Goal: Task Accomplishment & Management: Complete application form

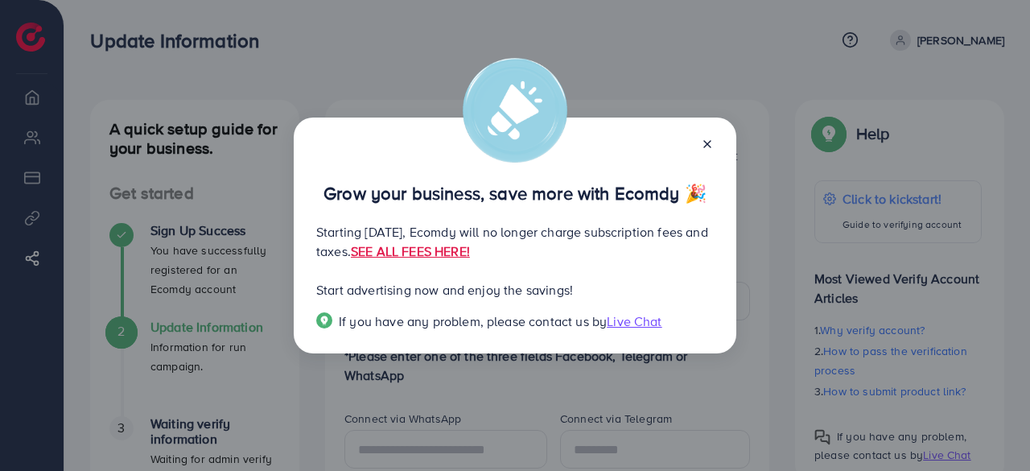
click at [710, 146] on icon at bounding box center [707, 144] width 13 height 13
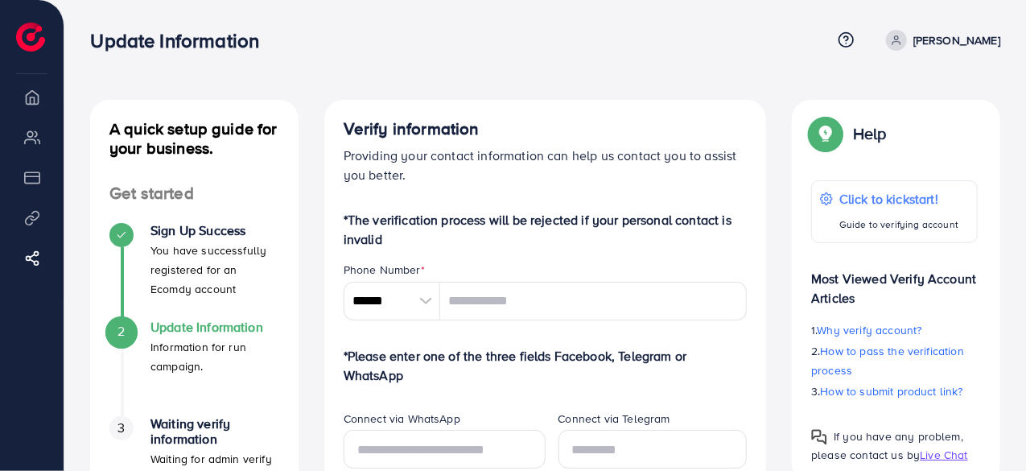
scroll to position [161, 0]
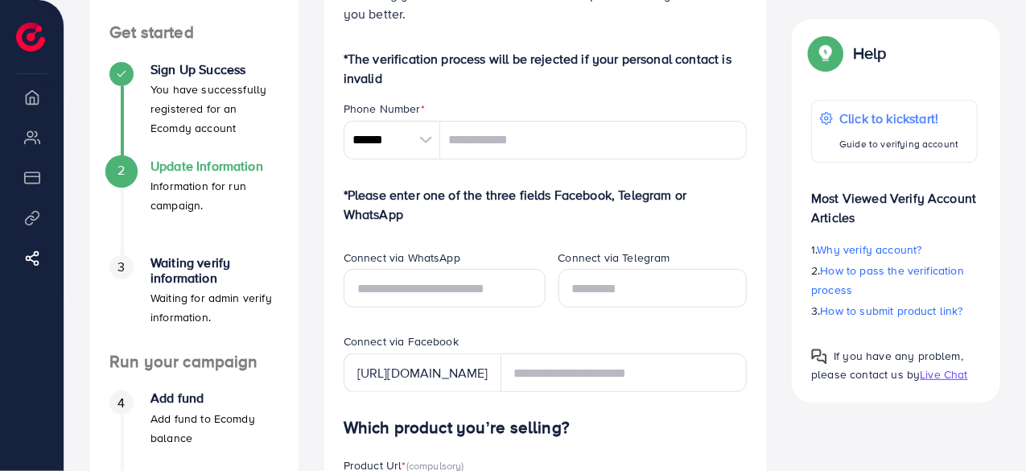
click at [429, 143] on div at bounding box center [426, 140] width 28 height 39
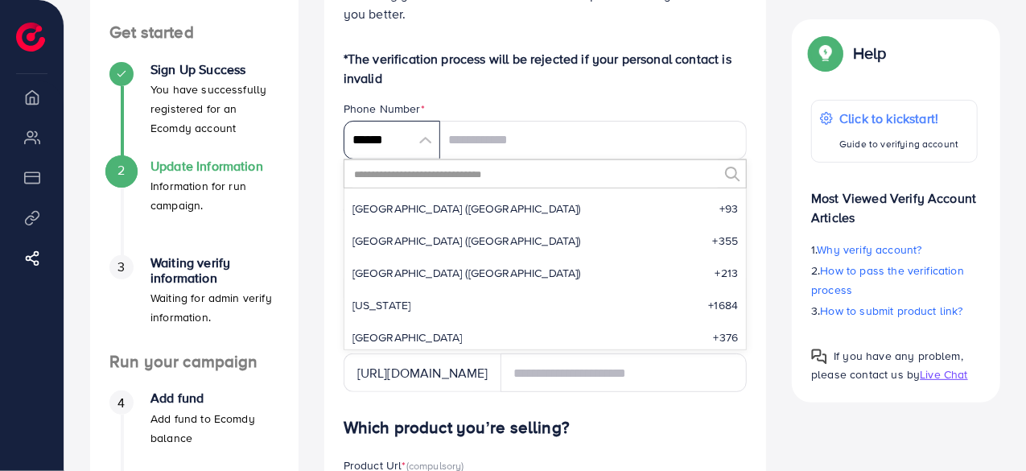
scroll to position [7470, 0]
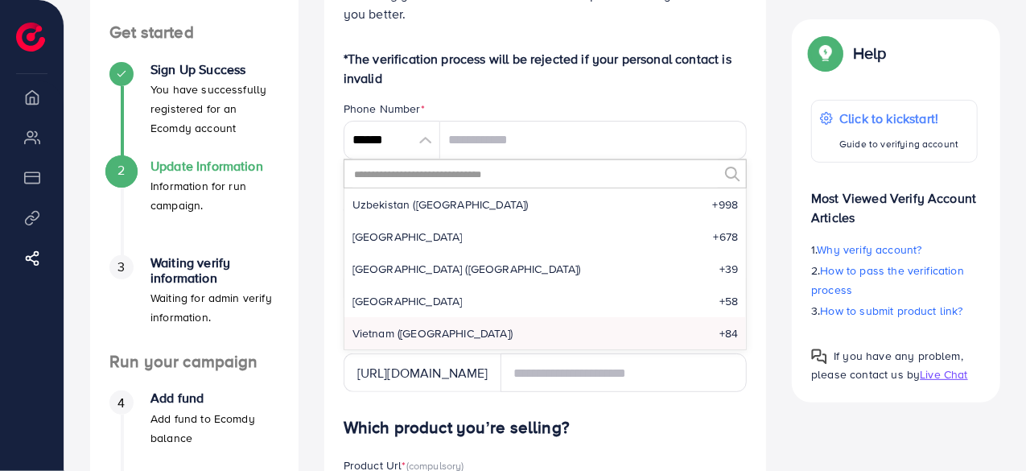
click at [385, 179] on input "text" at bounding box center [535, 173] width 366 height 27
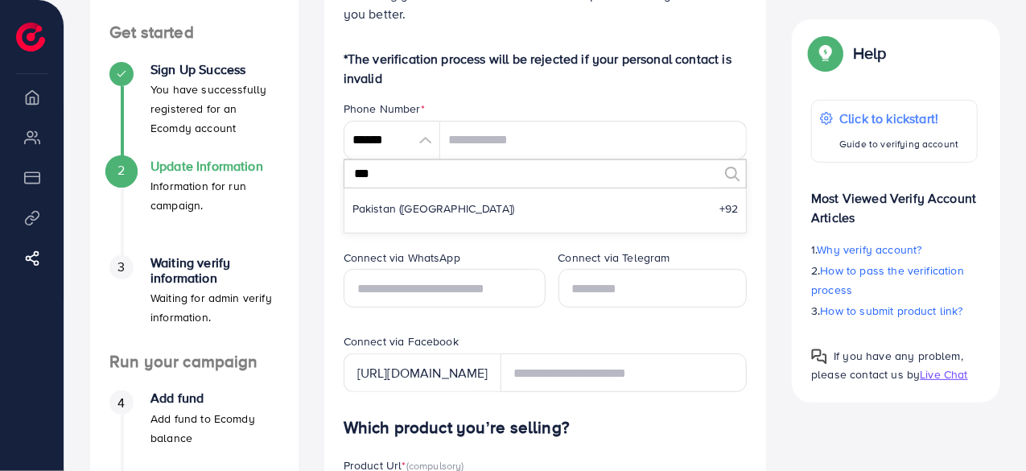
scroll to position [0, 0]
type input "***"
click at [521, 310] on html "Update Information Help Center Contact Support Plans and Pricing Term and polic…" at bounding box center [513, 74] width 1026 height 471
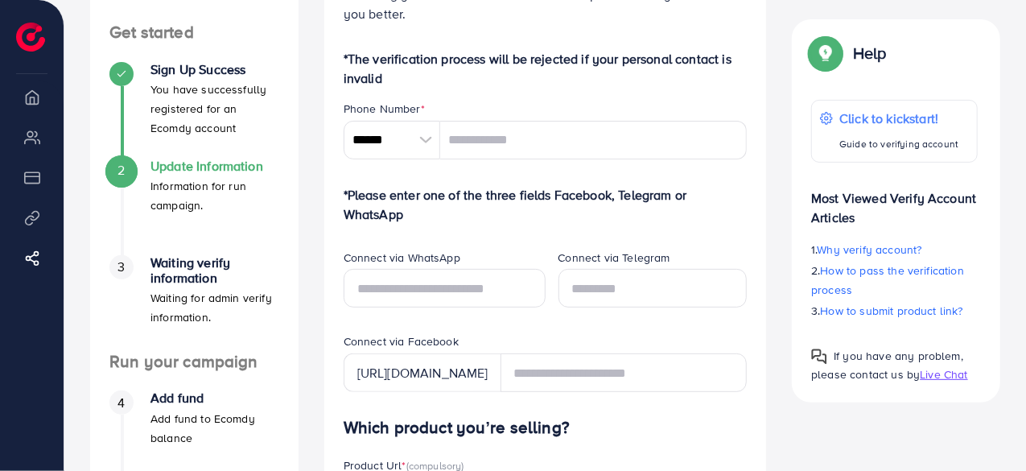
click at [415, 143] on div at bounding box center [426, 140] width 28 height 39
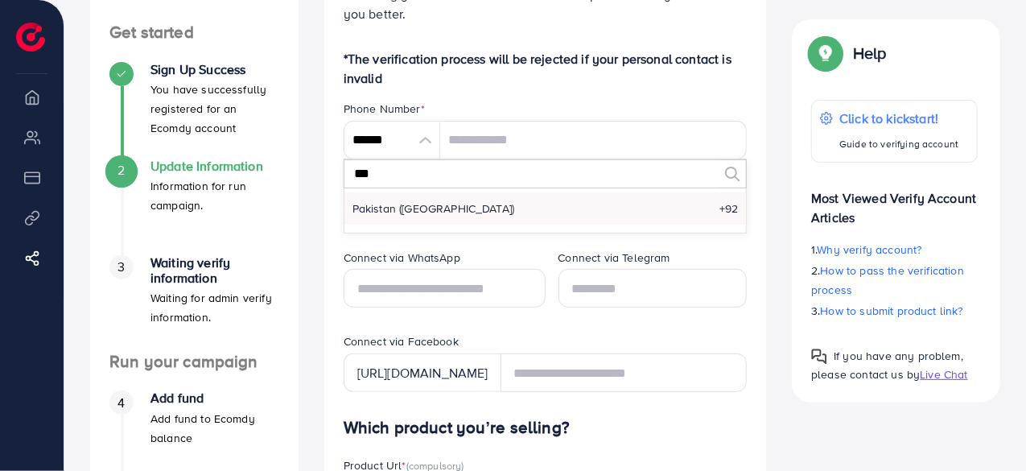
click at [483, 213] on li "Pakistan (‫پاکستان‬‎) +92" at bounding box center [545, 208] width 402 height 32
type input "******"
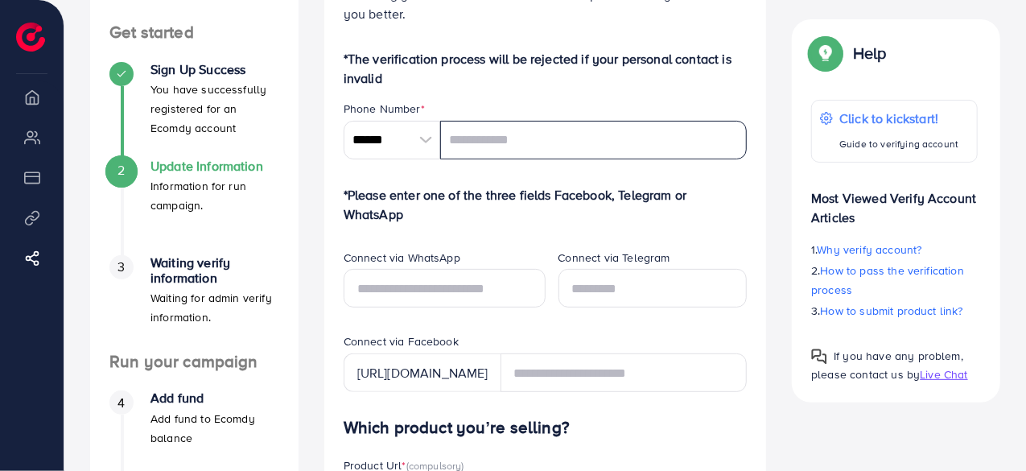
click at [488, 138] on input "tel" at bounding box center [593, 140] width 307 height 39
type input "**********"
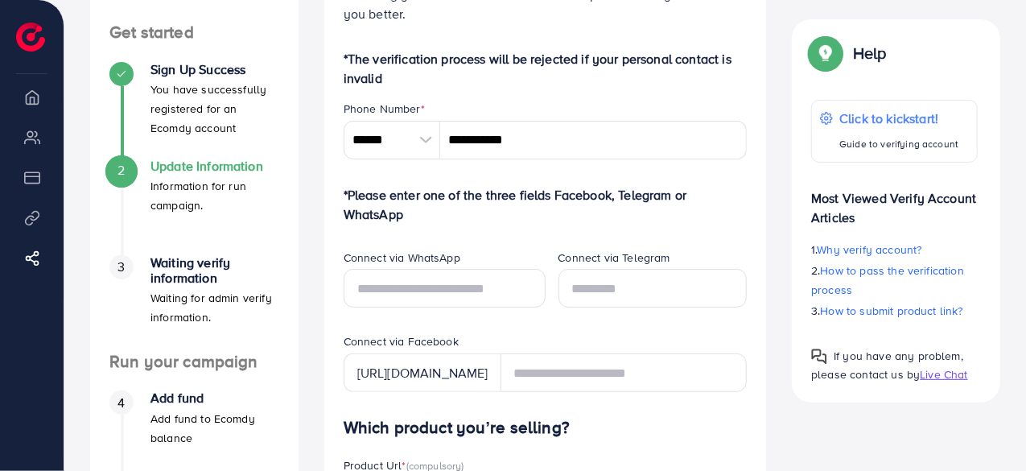
type input "********"
click at [460, 291] on input "text" at bounding box center [445, 288] width 202 height 39
type input "**********"
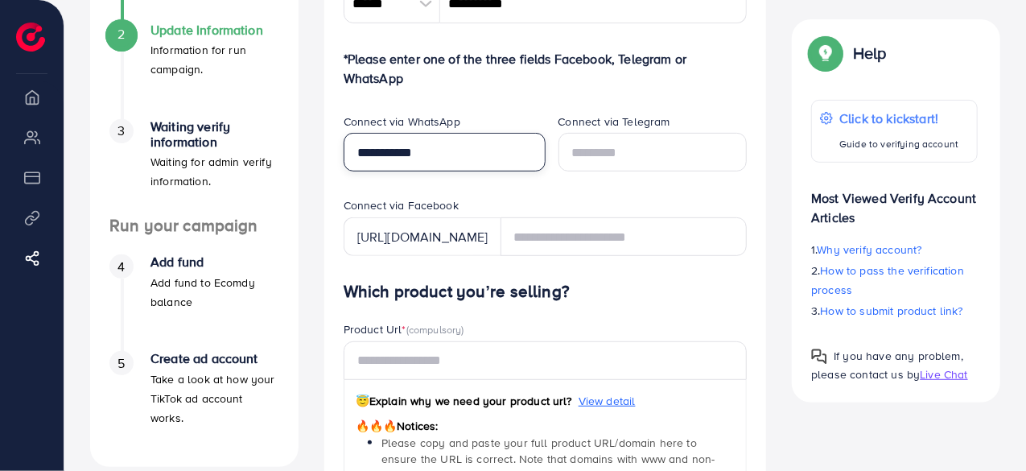
scroll to position [322, 0]
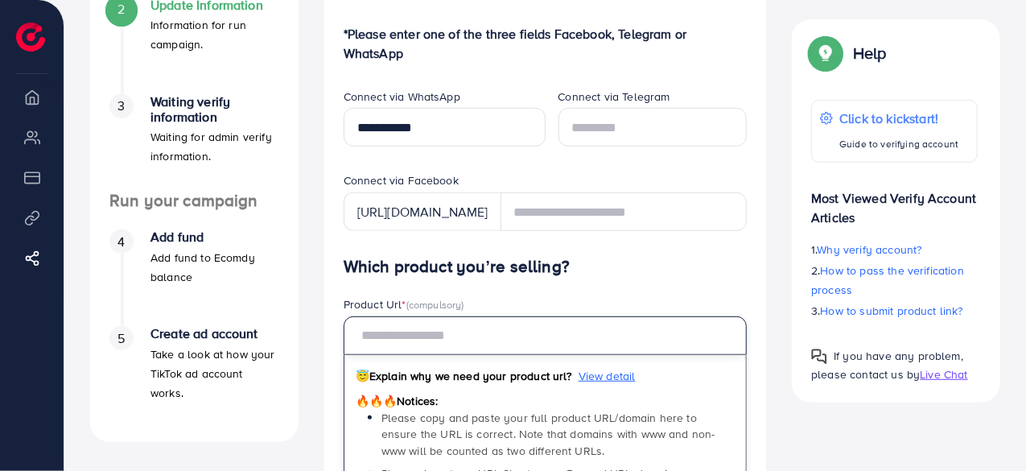
click at [465, 321] on input "text" at bounding box center [546, 335] width 404 height 39
paste input "**********"
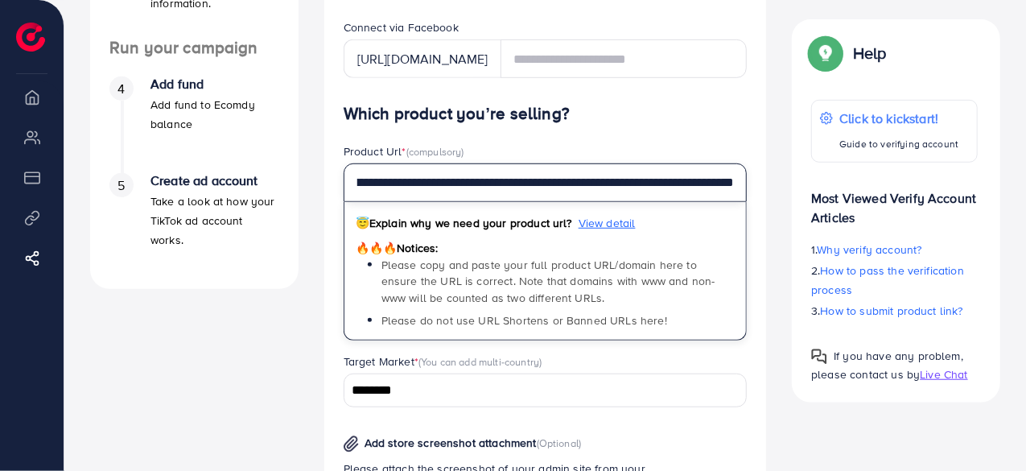
scroll to position [483, 0]
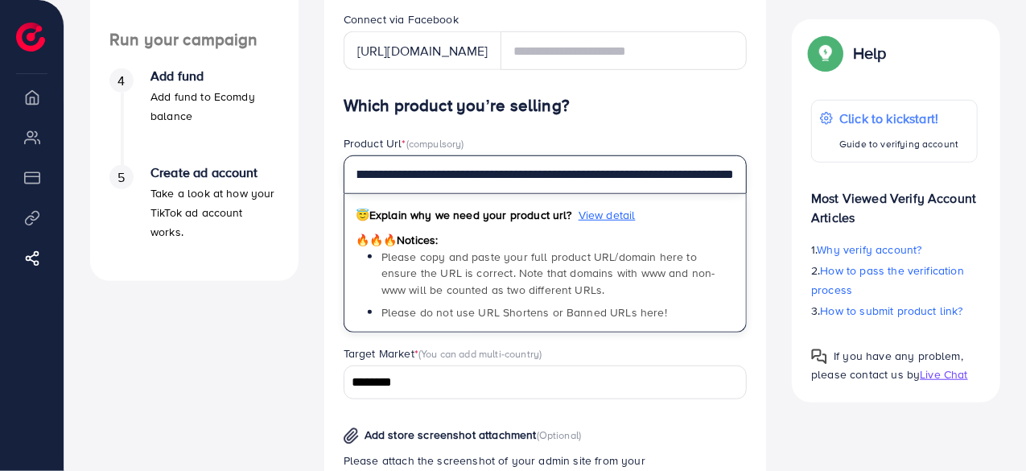
type input "**********"
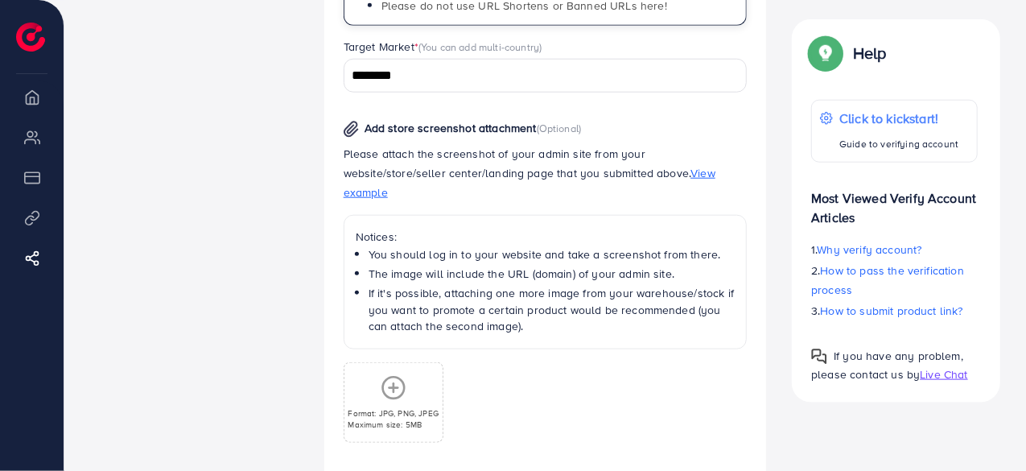
scroll to position [804, 0]
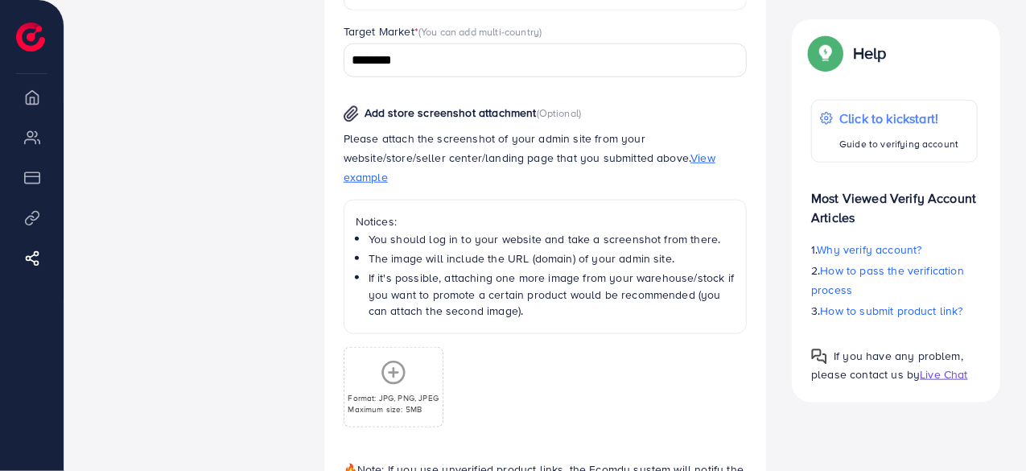
click at [394, 372] on line at bounding box center [393, 372] width 9 height 0
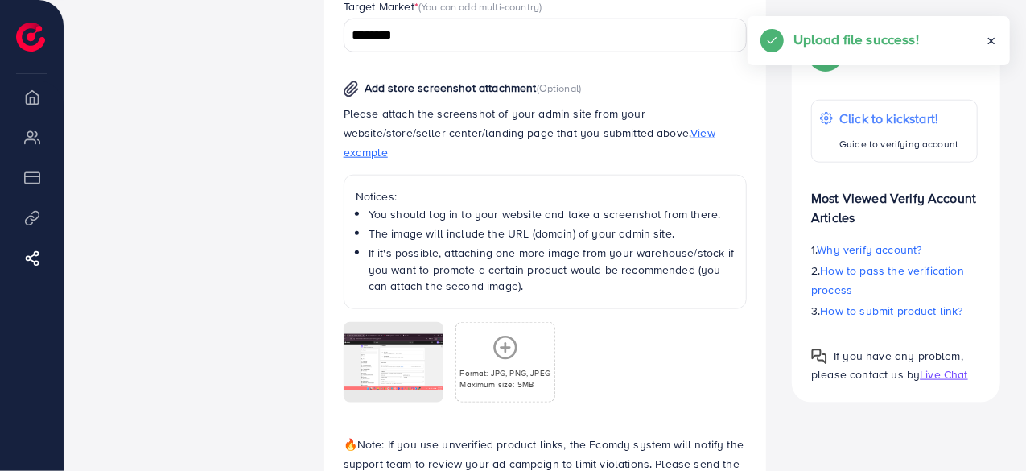
scroll to position [917, 0]
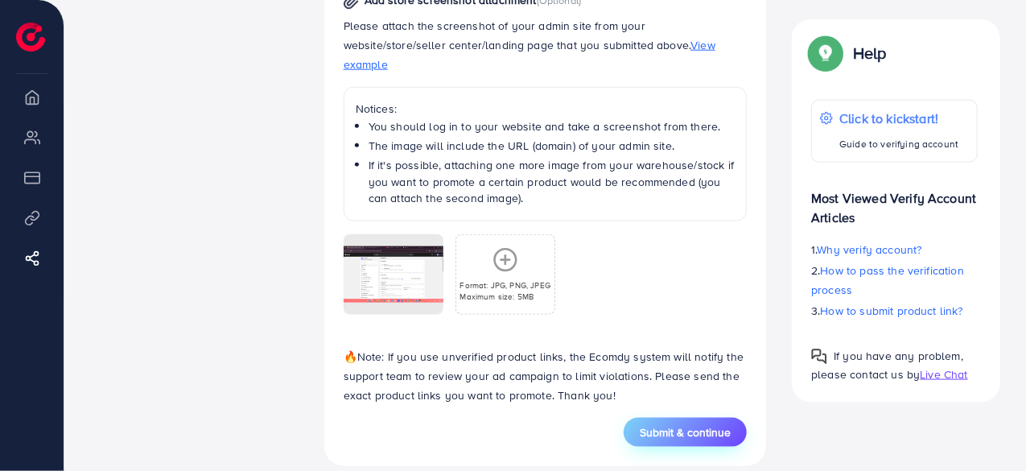
click at [681, 424] on span "Submit & continue" at bounding box center [685, 432] width 91 height 16
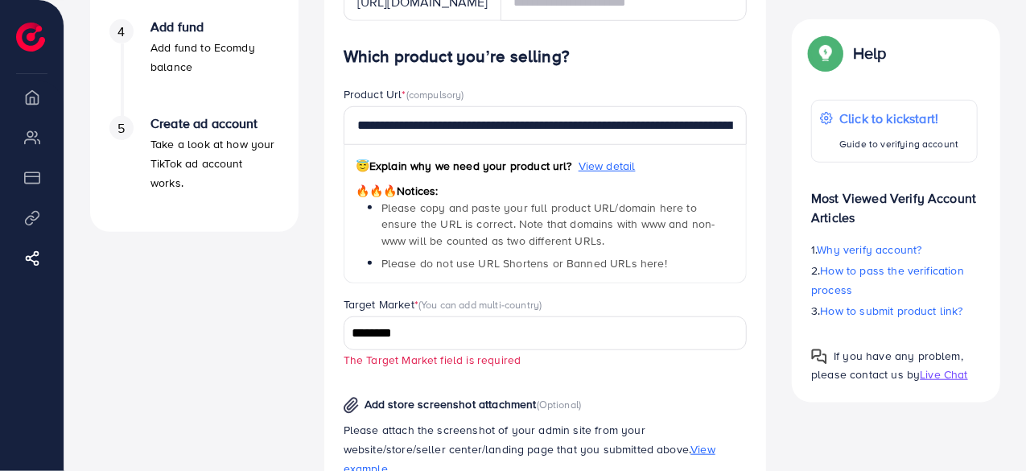
scroll to position [747, 0]
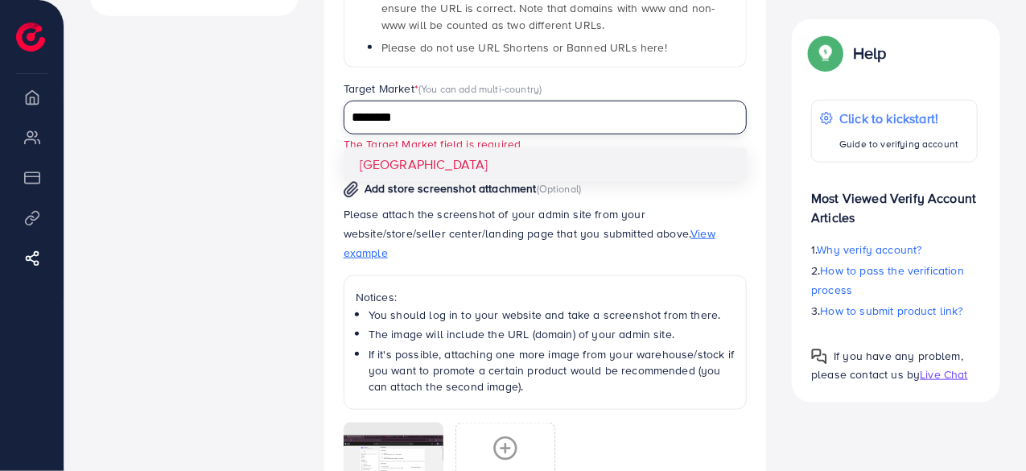
click at [401, 125] on input "********" at bounding box center [536, 117] width 381 height 25
click at [377, 157] on div "**********" at bounding box center [546, 218] width 404 height 775
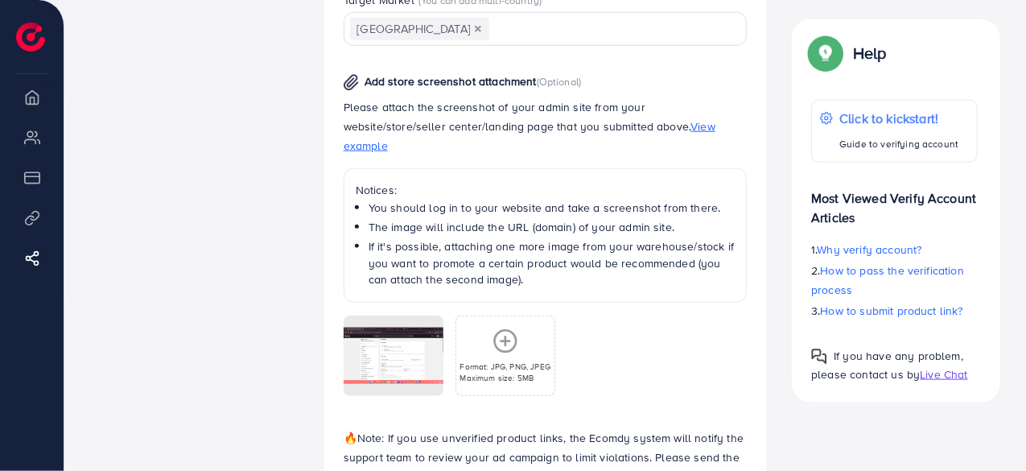
scroll to position [917, 0]
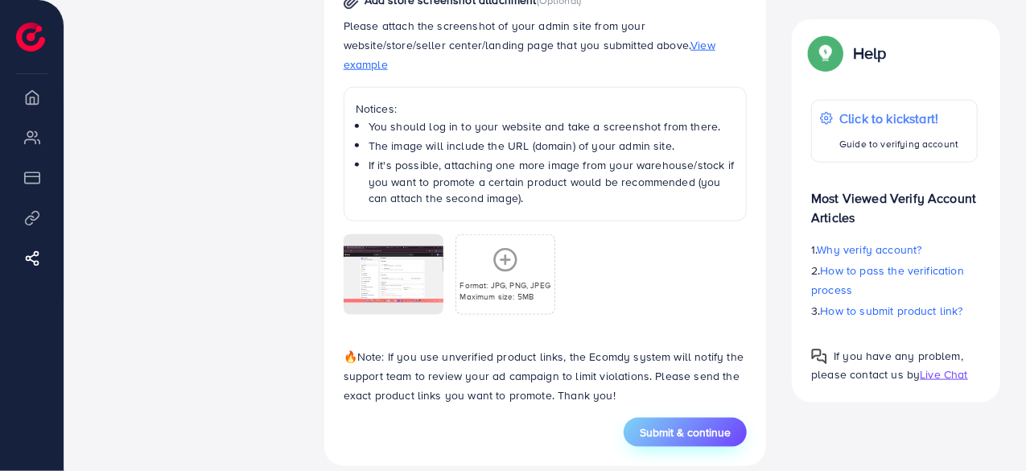
click at [677, 424] on span "Submit & continue" at bounding box center [685, 432] width 91 height 16
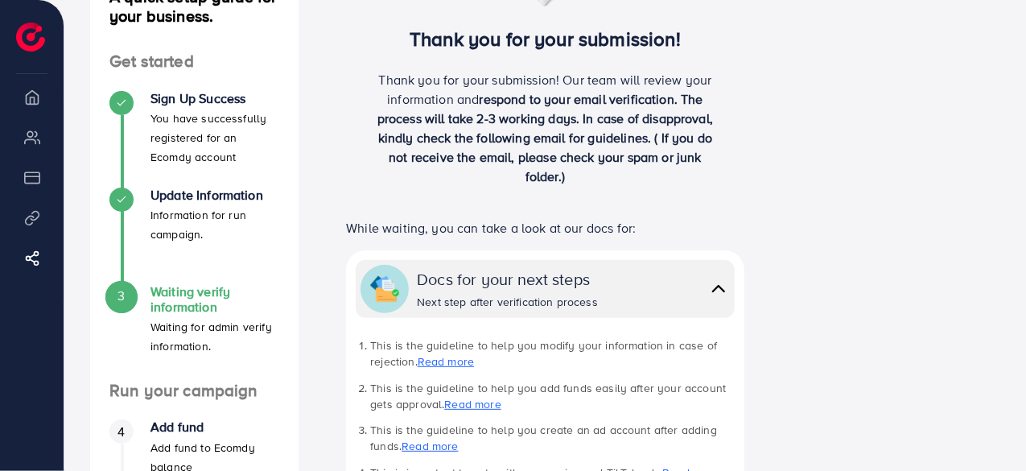
scroll to position [161, 0]
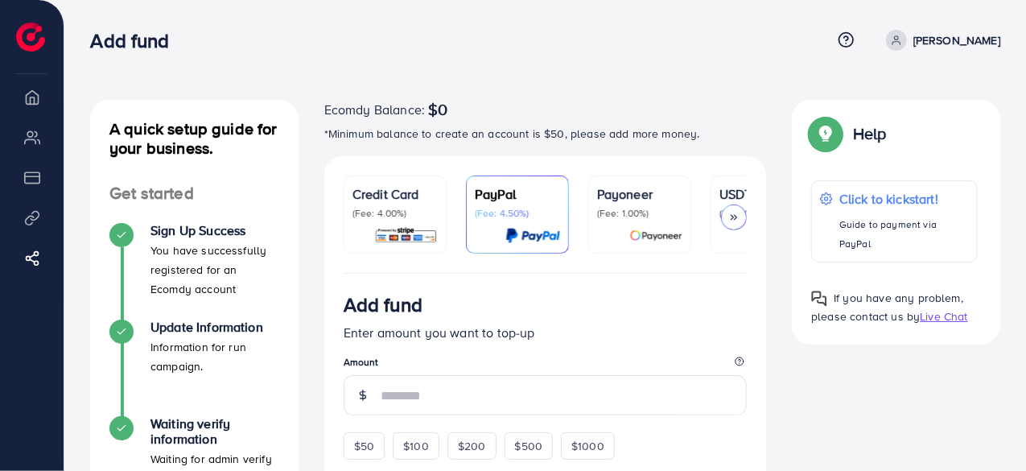
click at [732, 213] on icon at bounding box center [733, 217] width 11 height 11
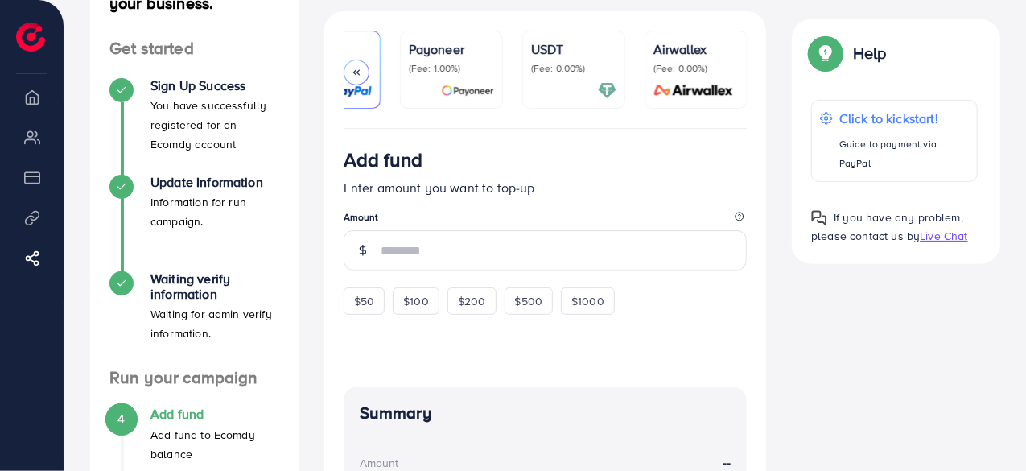
scroll to position [322, 0]
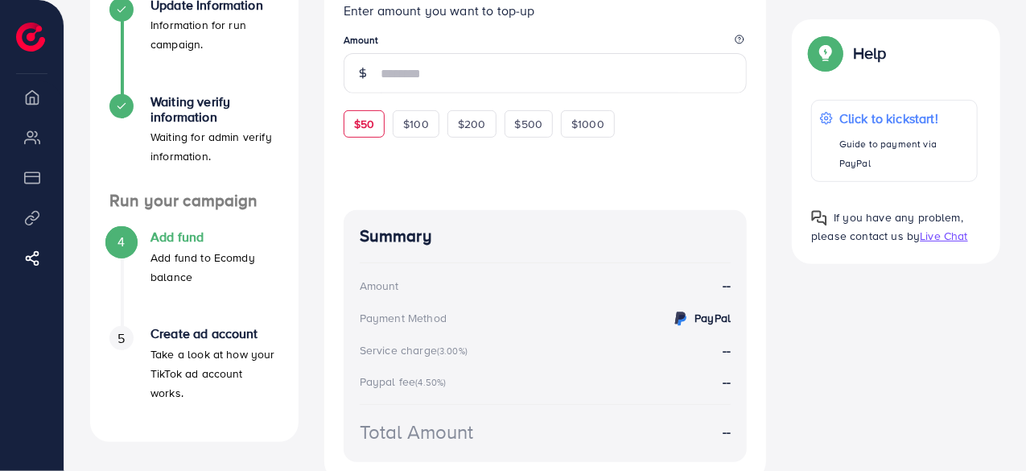
click at [357, 126] on span "$50" at bounding box center [364, 124] width 20 height 16
type input "**"
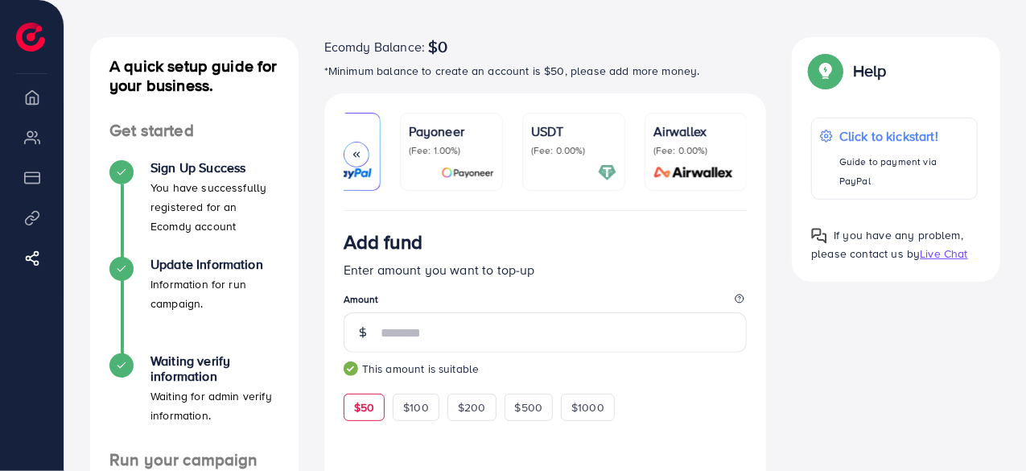
scroll to position [61, 0]
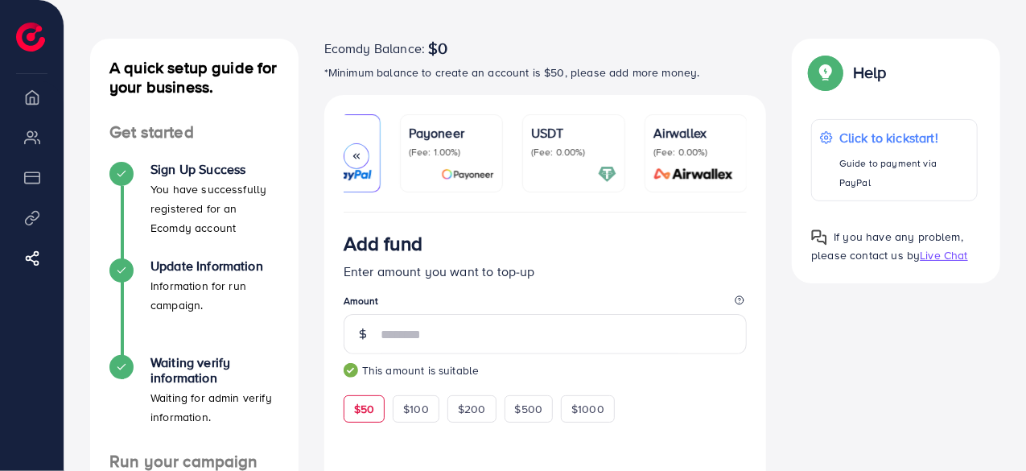
click at [553, 155] on p "(Fee: 0.00%)" at bounding box center [573, 152] width 85 height 13
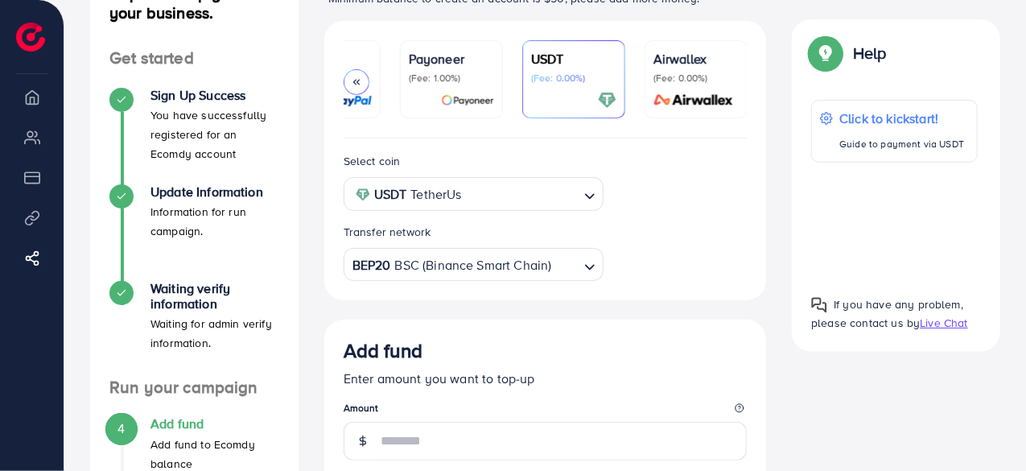
scroll to position [222, 0]
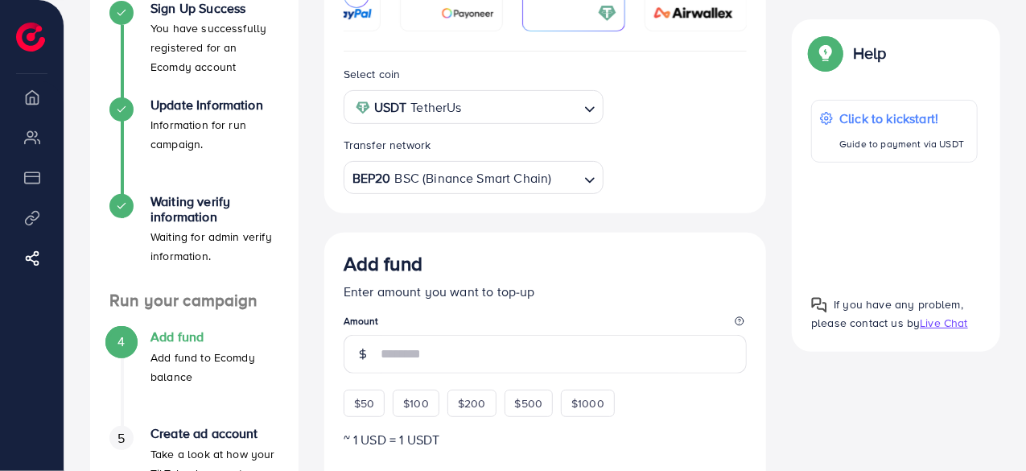
click at [500, 188] on div "BEP20 BSC (Binance Smart Chain)" at bounding box center [464, 177] width 231 height 28
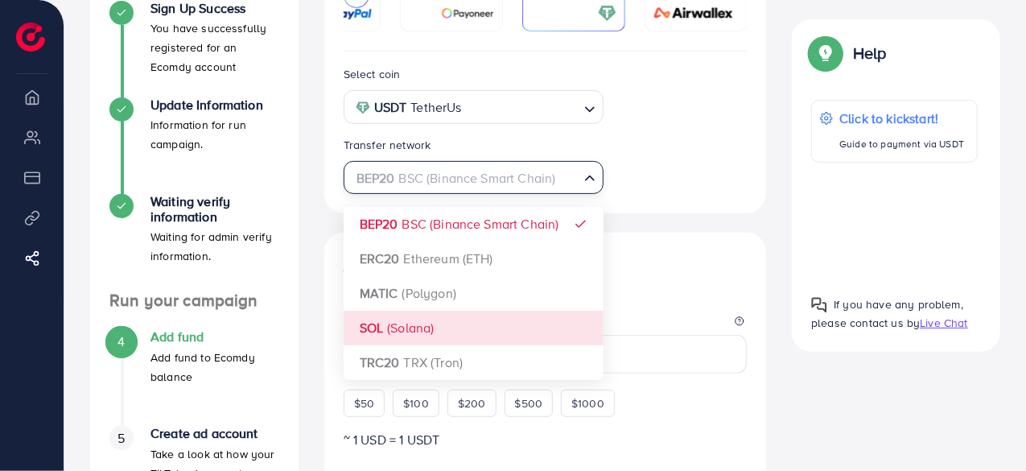
click at [417, 331] on div "Select coin USDT TetherUs Loading... Transfer network BEP20 BSC (Binance Smart …" at bounding box center [545, 472] width 442 height 842
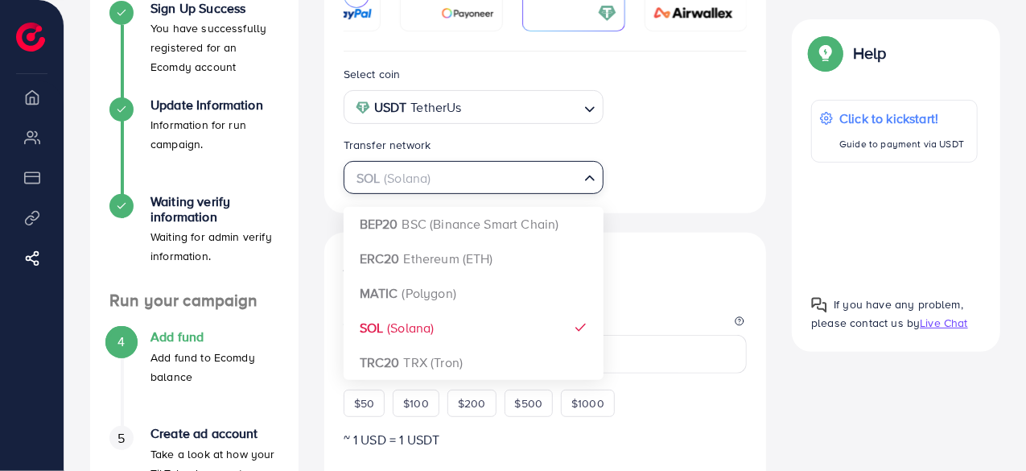
click at [417, 182] on div "SOL (Solana)" at bounding box center [464, 177] width 231 height 28
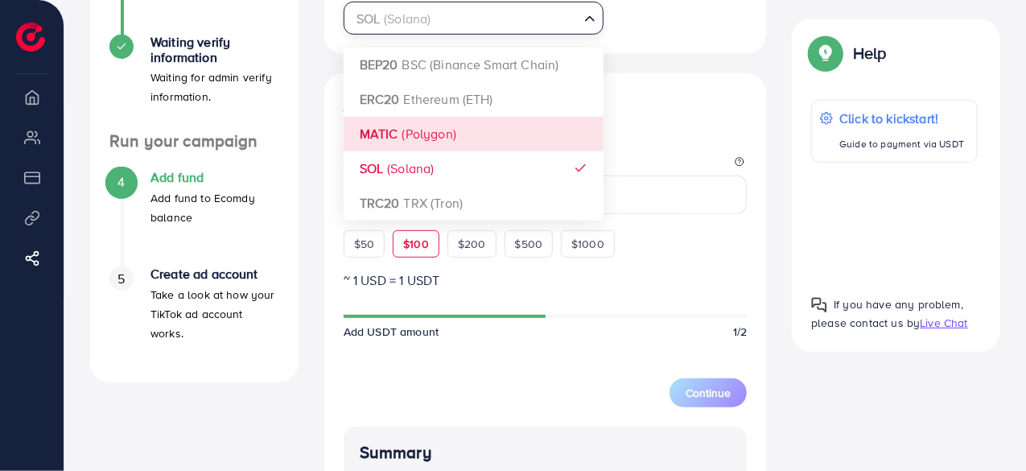
scroll to position [383, 0]
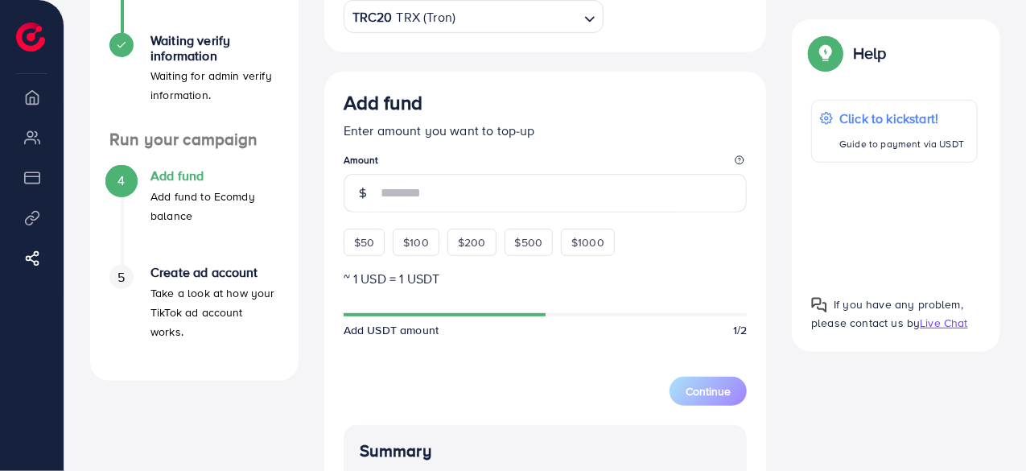
click at [405, 203] on div "Select coin USDT TetherUs Loading... Transfer network TRC20 TRX (Tron) Loading.…" at bounding box center [545, 312] width 442 height 842
click at [356, 244] on span "$50" at bounding box center [364, 242] width 20 height 16
type input "**"
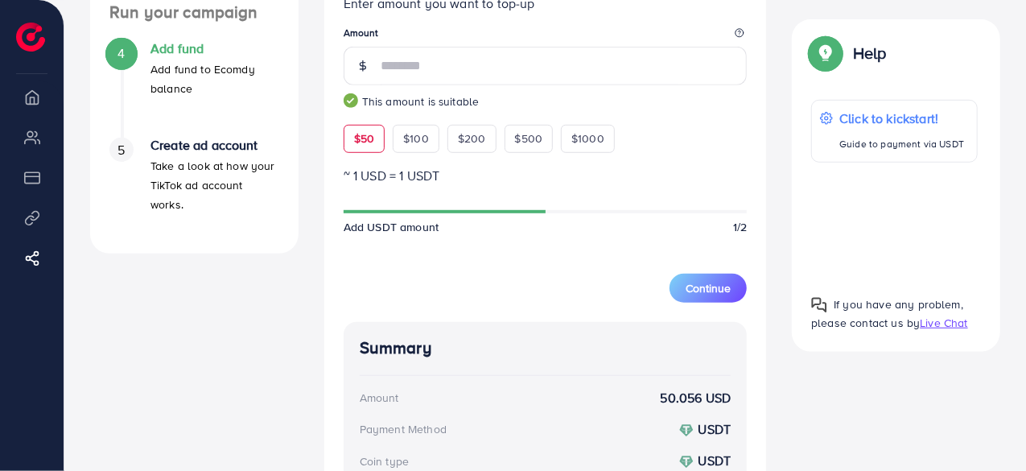
scroll to position [484, 0]
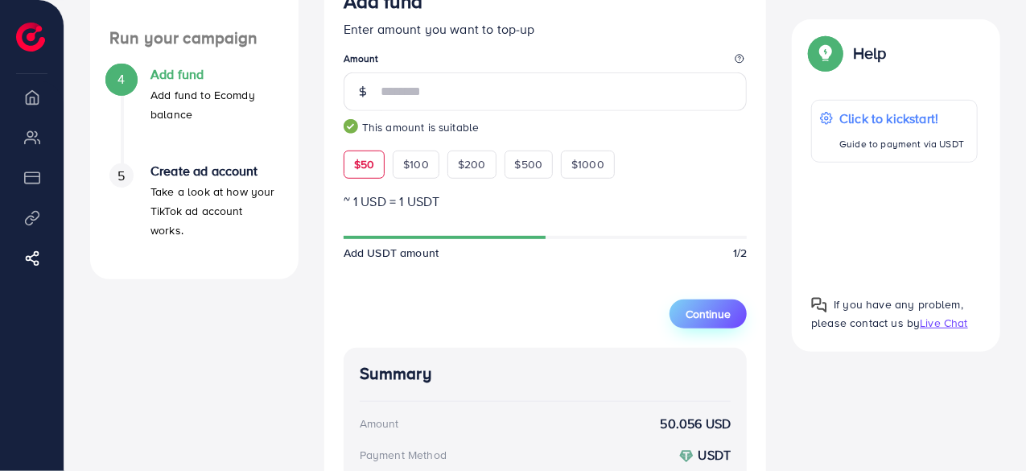
click at [690, 309] on span "Continue" at bounding box center [707, 314] width 45 height 16
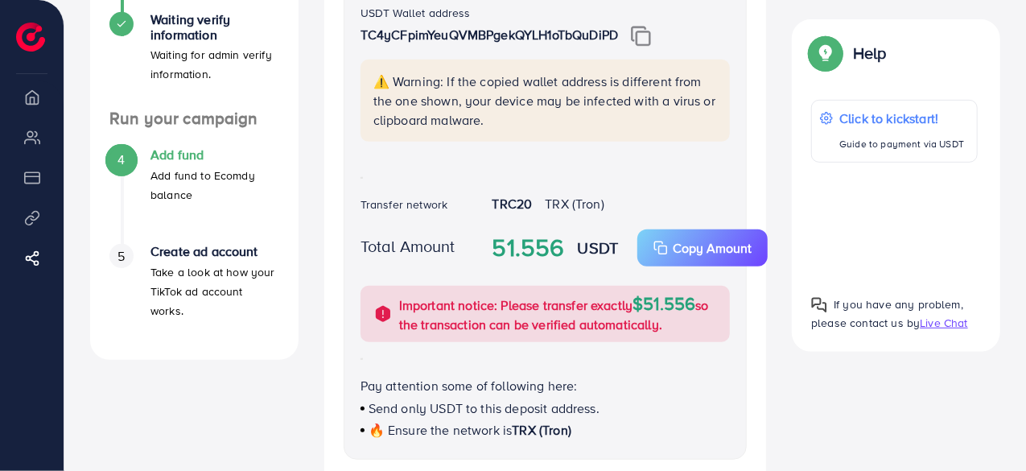
scroll to position [323, 0]
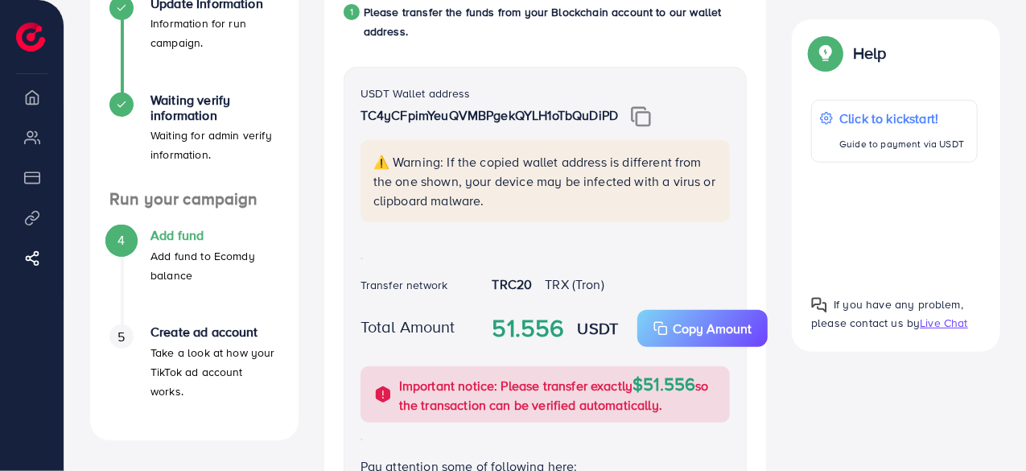
click at [643, 112] on img at bounding box center [641, 116] width 20 height 21
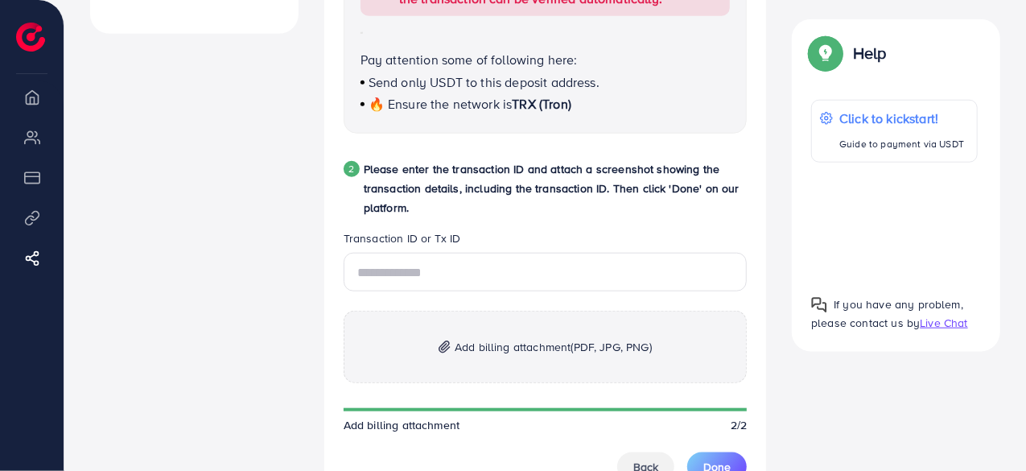
scroll to position [806, 0]
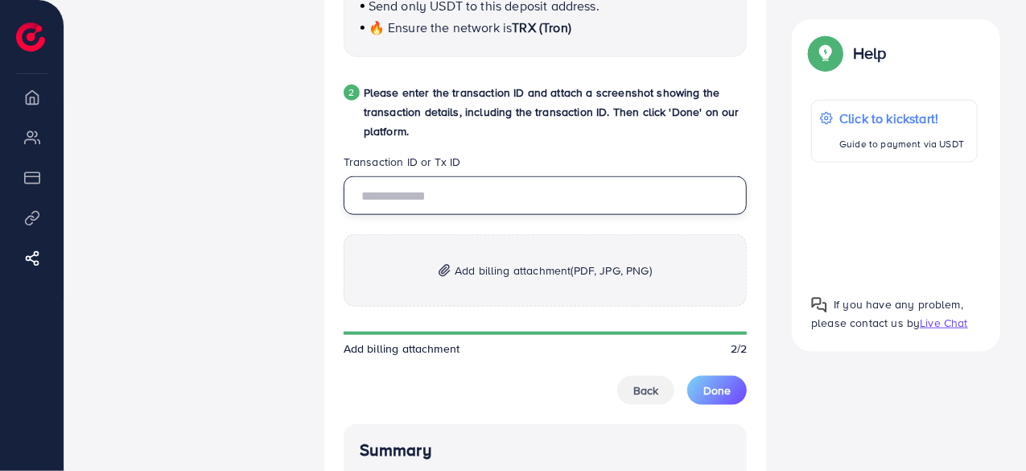
paste input "**********"
type input "**********"
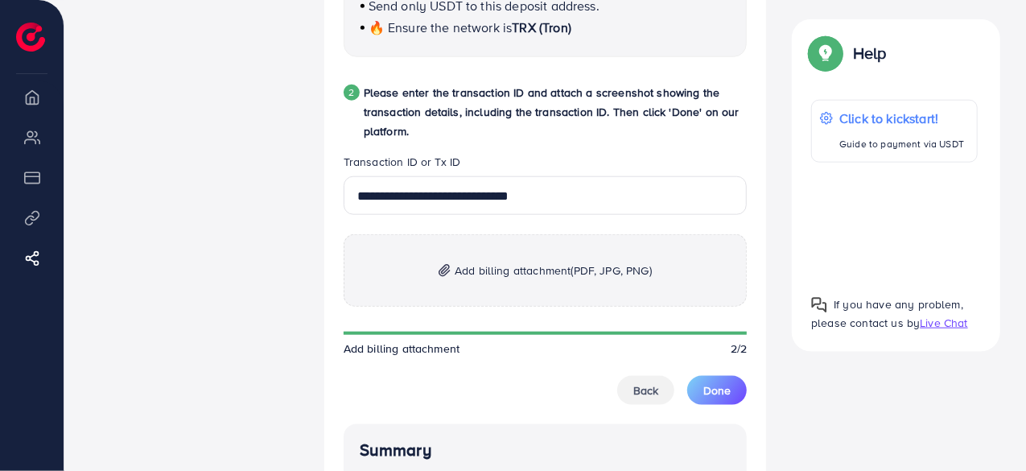
click at [561, 272] on span "Add billing attachment (PDF, JPG, PNG)" at bounding box center [553, 270] width 197 height 19
click at [723, 393] on span "Done" at bounding box center [716, 390] width 27 height 16
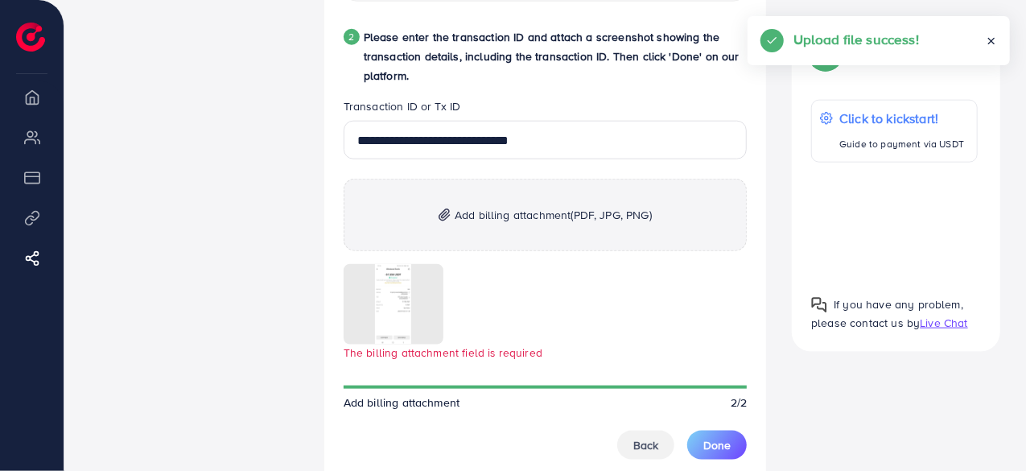
scroll to position [887, 0]
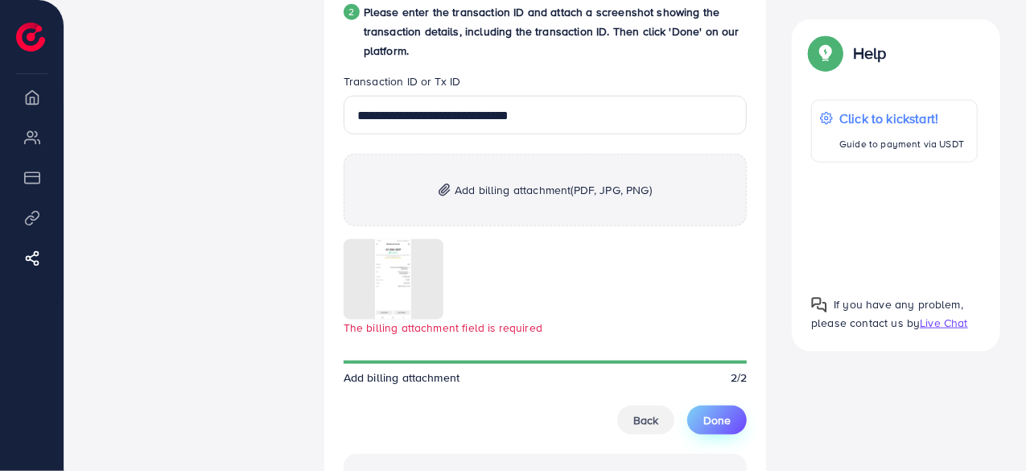
click at [707, 420] on span "Done" at bounding box center [716, 420] width 27 height 16
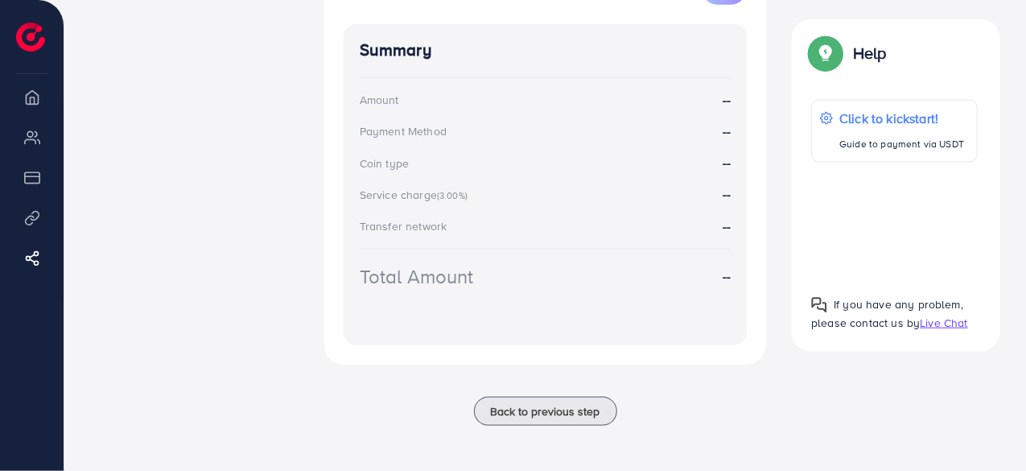
scroll to position [341, 0]
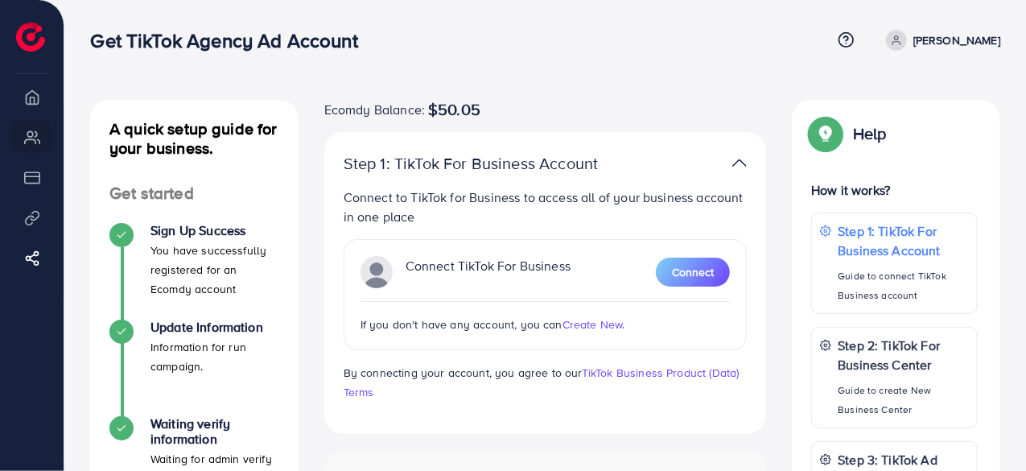
click at [592, 329] on span "Create New." at bounding box center [593, 324] width 63 height 16
click at [590, 326] on span "Create New." at bounding box center [593, 324] width 63 height 16
drag, startPoint x: 686, startPoint y: 276, endPoint x: 666, endPoint y: 272, distance: 20.5
click at [686, 276] on span "Connect" at bounding box center [693, 272] width 42 height 16
drag, startPoint x: 681, startPoint y: 265, endPoint x: 640, endPoint y: 252, distance: 42.2
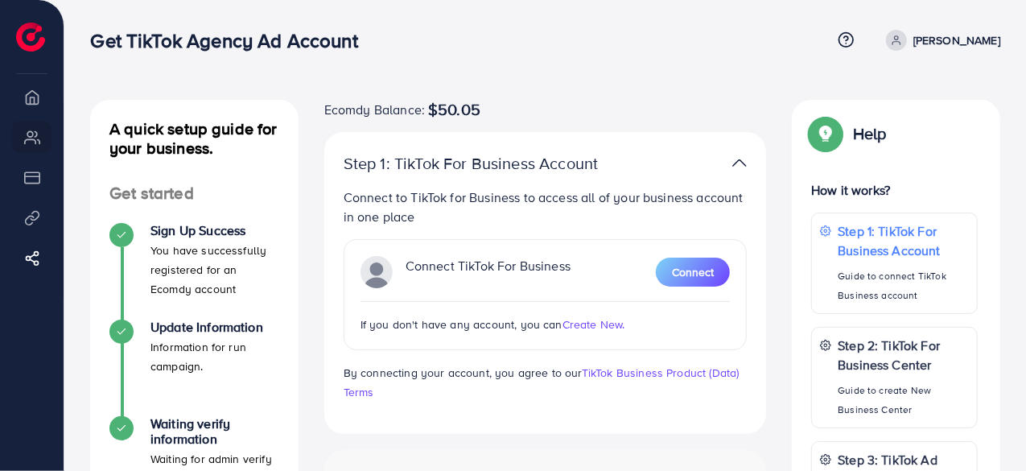
click at [679, 265] on span "Connect" at bounding box center [693, 272] width 42 height 16
click at [684, 264] on span "Connect" at bounding box center [693, 272] width 42 height 16
click at [684, 268] on span "Connect" at bounding box center [693, 272] width 42 height 16
click at [688, 275] on span "Connect" at bounding box center [693, 272] width 42 height 16
click at [680, 268] on span "Connect" at bounding box center [693, 272] width 42 height 16
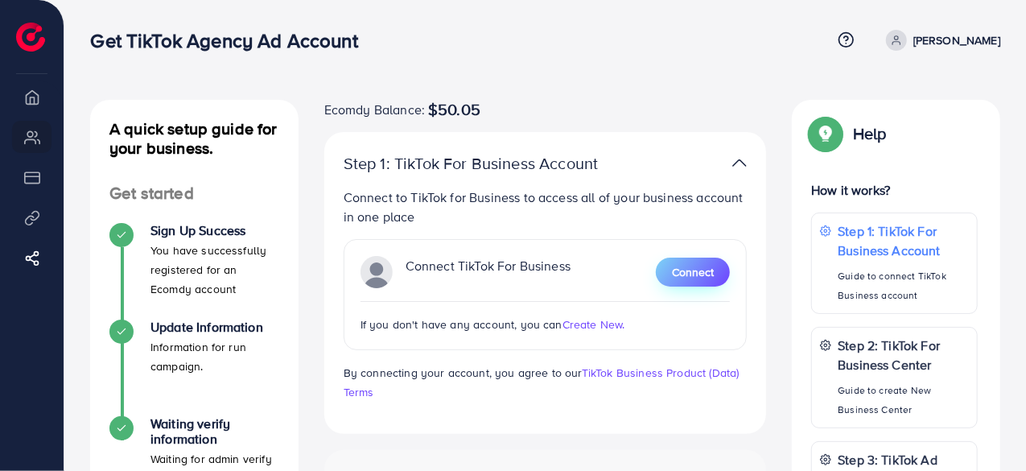
click at [680, 269] on span "Connect" at bounding box center [693, 272] width 42 height 16
click at [678, 269] on span "Connect" at bounding box center [693, 272] width 42 height 16
click at [676, 270] on span "Connect" at bounding box center [693, 272] width 42 height 16
click at [675, 271] on span "Connect" at bounding box center [693, 272] width 42 height 16
click at [659, 62] on nav "Get TikTok Agency Ad Account Help Center Contact Support Plans and Pricing Term…" at bounding box center [545, 39] width 910 height 57
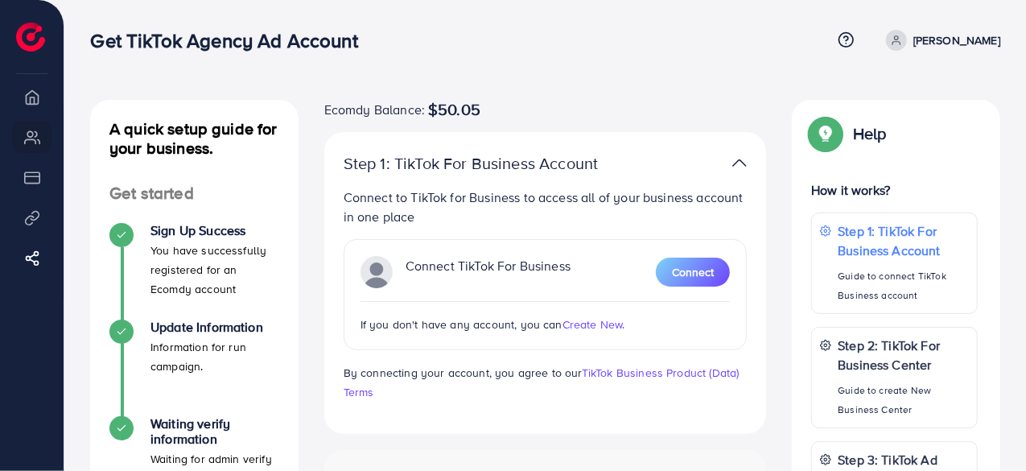
scroll to position [241, 0]
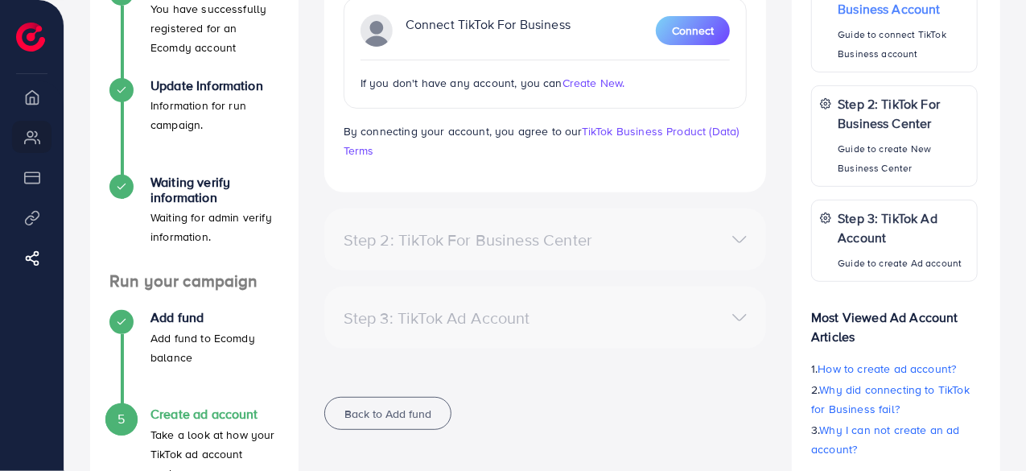
click at [400, 110] on div "Connect to TikTok for Business to access all of your business account in one pl…" at bounding box center [546, 53] width 404 height 214
click at [698, 38] on button "Connect" at bounding box center [693, 30] width 74 height 29
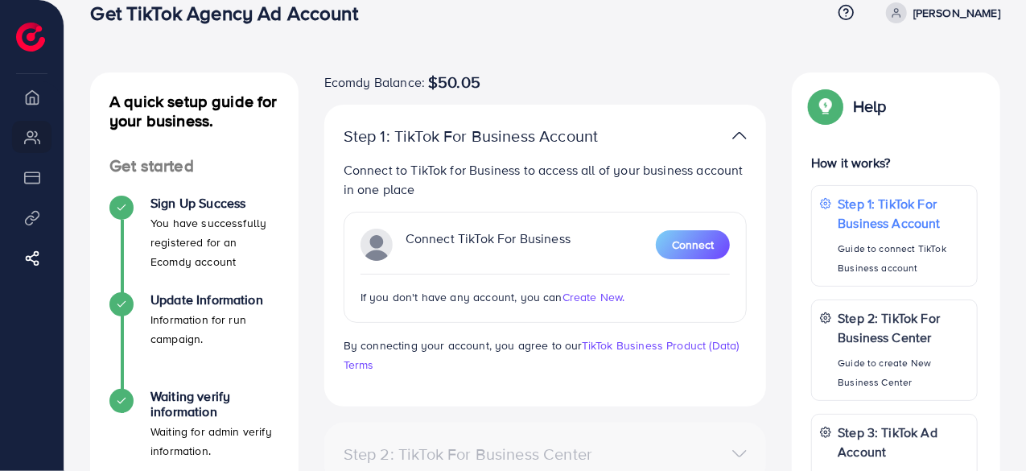
scroll to position [0, 0]
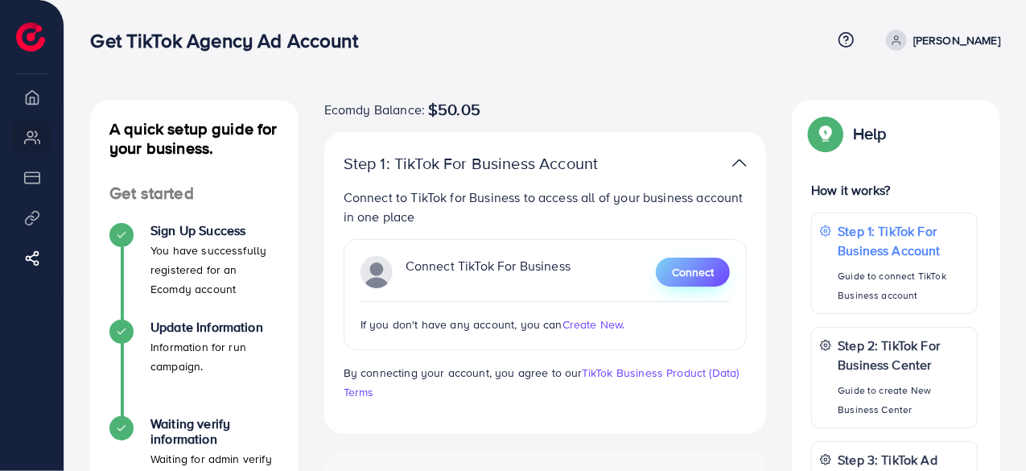
click at [684, 272] on span "Connect" at bounding box center [693, 272] width 42 height 16
click at [681, 272] on span "Connect" at bounding box center [693, 272] width 42 height 16
click at [683, 272] on span "Connect" at bounding box center [693, 272] width 42 height 16
drag, startPoint x: 688, startPoint y: 279, endPoint x: 677, endPoint y: 298, distance: 22.0
click at [690, 281] on button "Connect" at bounding box center [693, 271] width 74 height 29
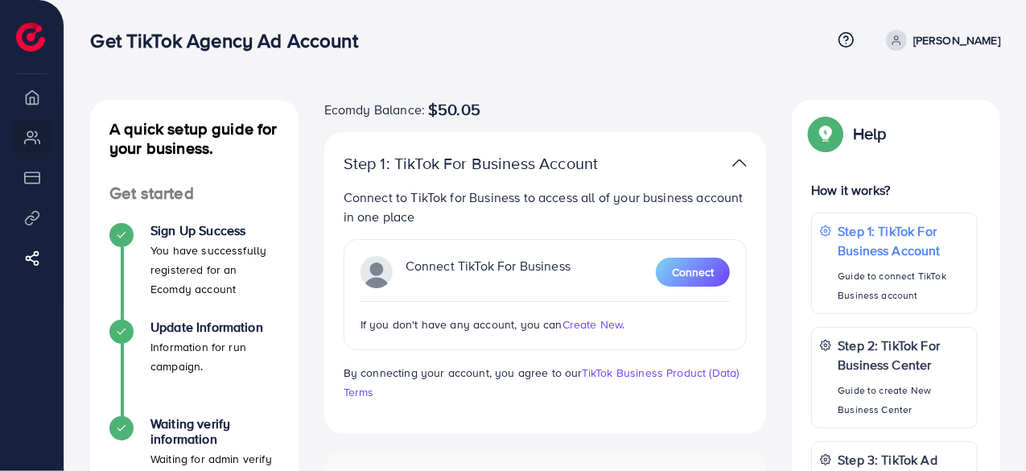
click at [690, 253] on div "Connect TikTok For Business Connect If you don't have any account, you can Crea…" at bounding box center [546, 294] width 404 height 111
click at [693, 269] on span "Connect" at bounding box center [693, 272] width 42 height 16
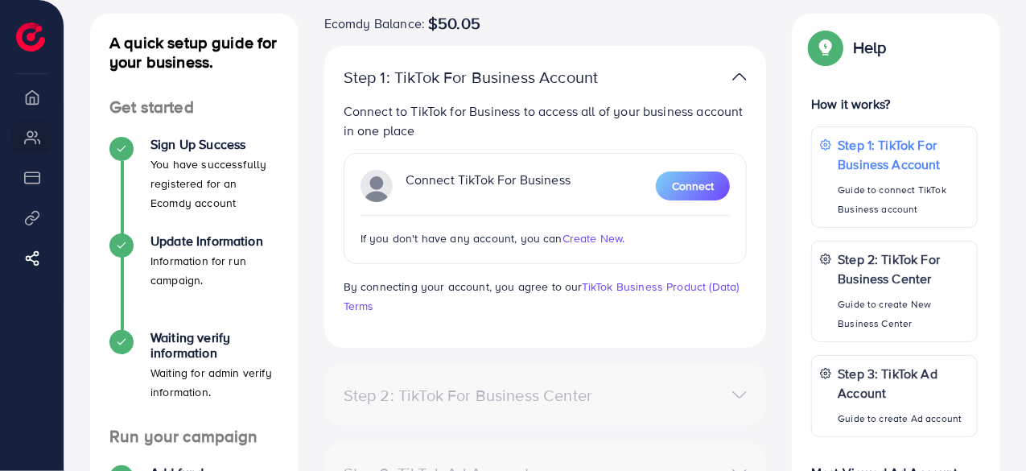
scroll to position [80, 0]
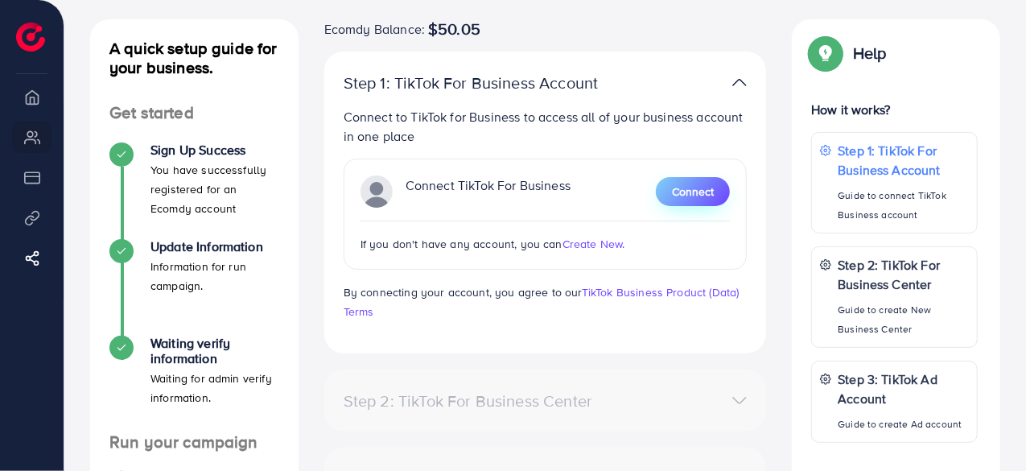
click at [687, 187] on span "Connect" at bounding box center [693, 191] width 42 height 16
click at [686, 187] on span "Connect" at bounding box center [693, 191] width 42 height 16
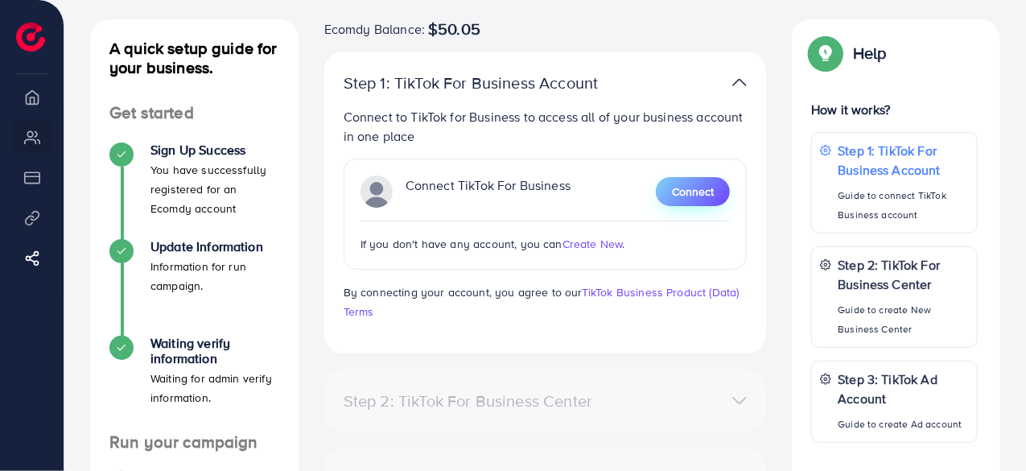
click at [686, 187] on span "Connect" at bounding box center [693, 191] width 42 height 16
click at [685, 187] on span "Connect" at bounding box center [693, 191] width 42 height 16
click at [685, 186] on span "Connect" at bounding box center [693, 191] width 42 height 16
click at [685, 187] on span "Connect" at bounding box center [693, 191] width 42 height 16
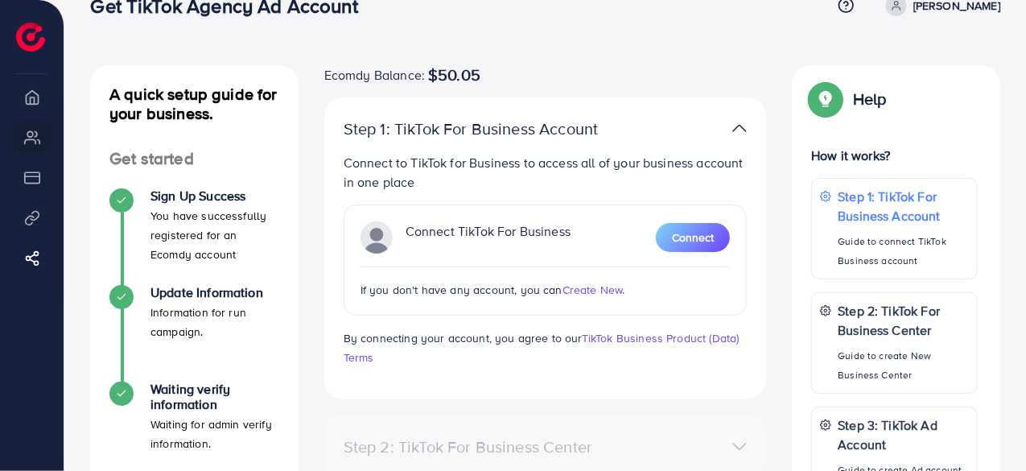
scroll to position [0, 0]
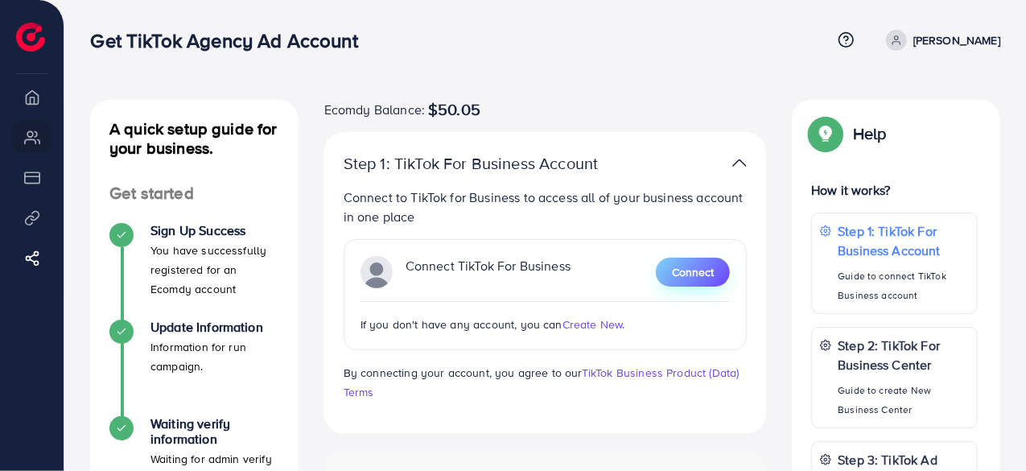
click at [679, 268] on span "Connect" at bounding box center [693, 272] width 42 height 16
click at [580, 319] on span "Create New." at bounding box center [593, 324] width 63 height 16
click at [708, 266] on span "Connect" at bounding box center [693, 272] width 42 height 16
click at [693, 274] on span "Connect" at bounding box center [693, 272] width 42 height 16
click at [572, 258] on div "Connect TikTok For Business Connect" at bounding box center [545, 272] width 370 height 32
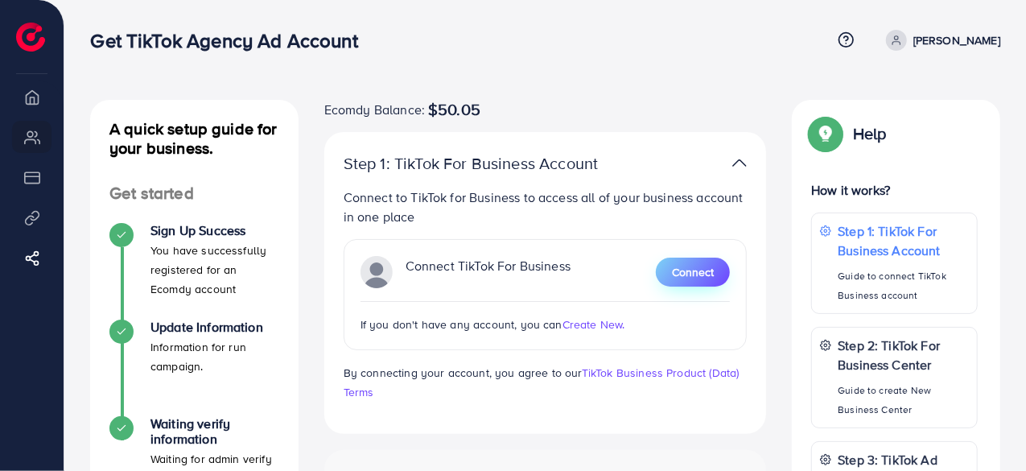
click at [679, 270] on span "Connect" at bounding box center [693, 272] width 42 height 16
drag, startPoint x: 679, startPoint y: 269, endPoint x: 679, endPoint y: 279, distance: 9.7
click at [679, 281] on button "Connect" at bounding box center [693, 271] width 74 height 29
click at [679, 276] on span "Connect" at bounding box center [693, 272] width 42 height 16
click at [679, 273] on span "Connect" at bounding box center [693, 272] width 42 height 16
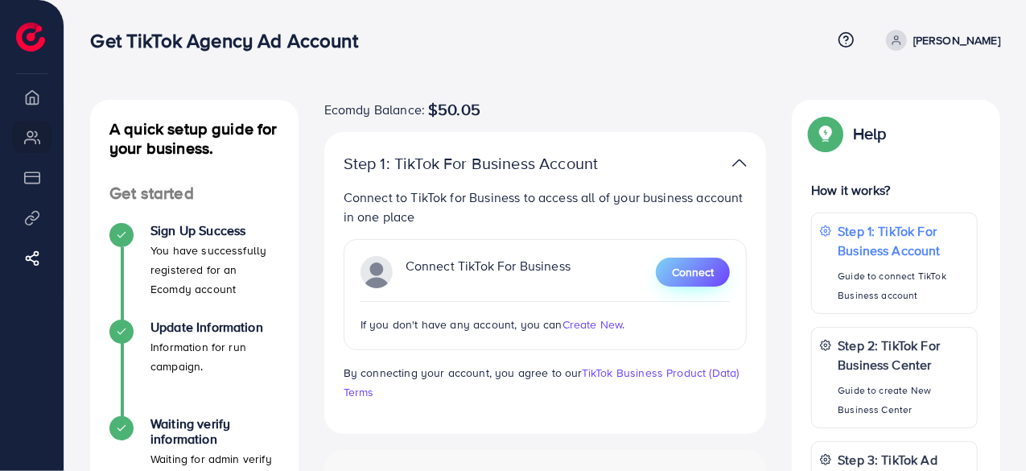
click at [671, 267] on button "Connect" at bounding box center [693, 271] width 74 height 29
click at [669, 265] on button "Connect" at bounding box center [693, 271] width 74 height 29
click at [703, 273] on span "Connect" at bounding box center [693, 272] width 42 height 16
